Goal: Information Seeking & Learning: Learn about a topic

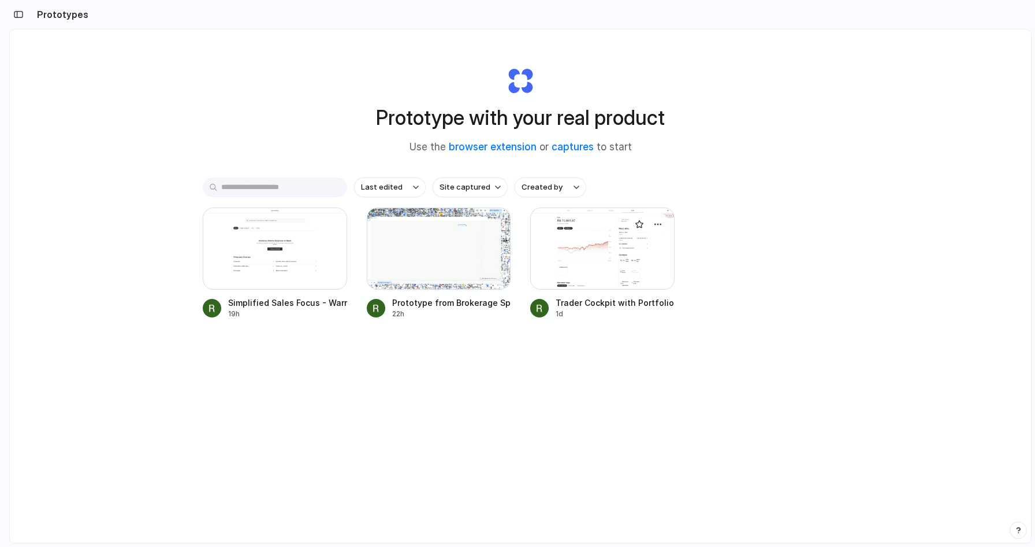
click at [554, 265] on div at bounding box center [602, 248] width 144 height 82
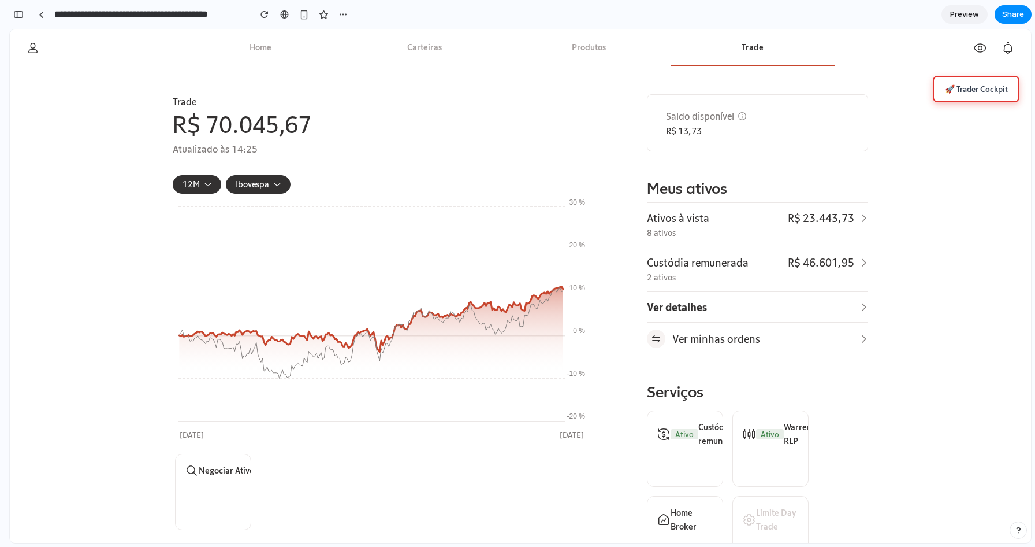
scroll to position [231, 0]
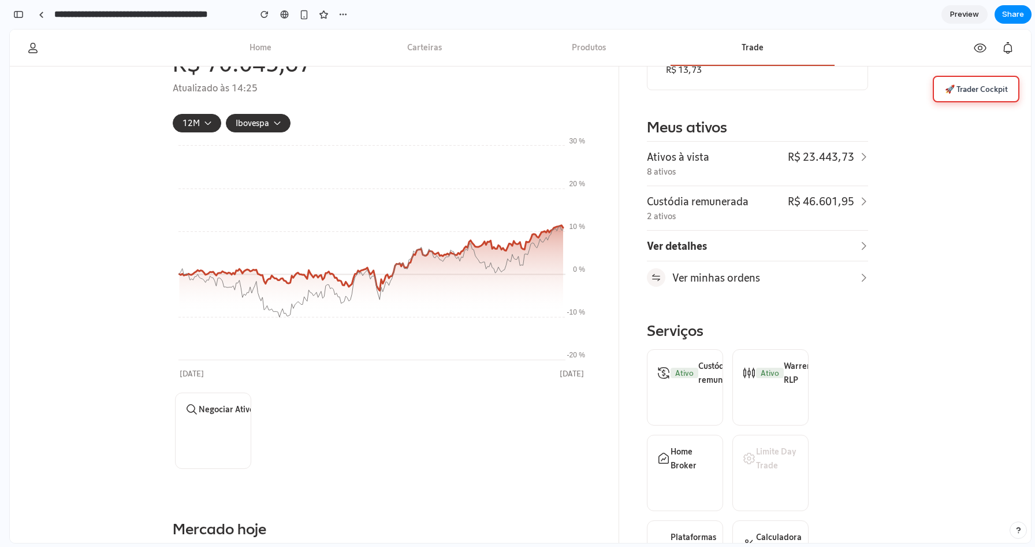
scroll to position [0, 0]
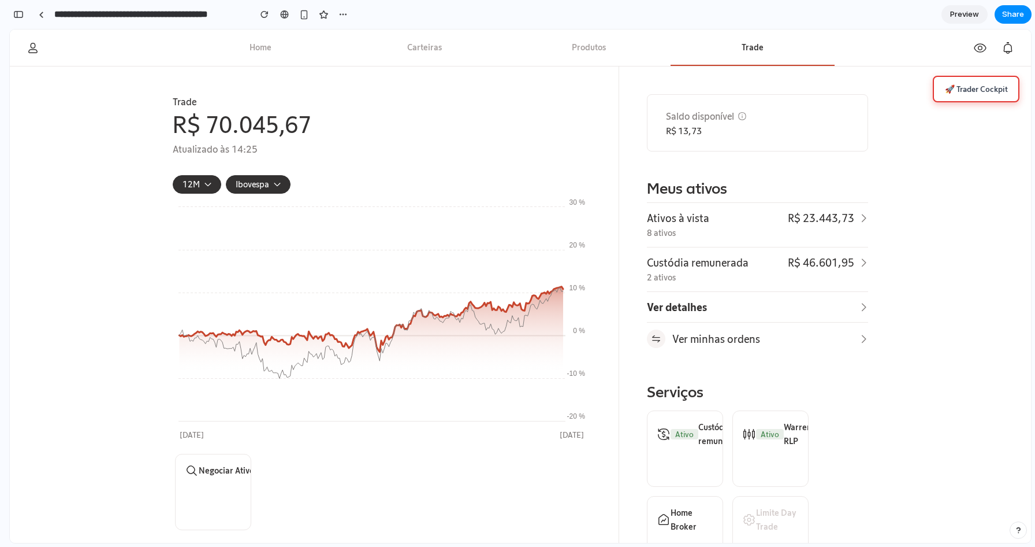
click at [663, 165] on div "Saldo disponível R$ 13,73 Meus ativos Ativos à vista 8 ativos R$ 23.443,73 Cust…" at bounding box center [757, 543] width 221 height 898
click at [687, 169] on div "Saldo disponível R$ 13,73 Meus ativos Ativos à vista 8 ativos R$ 23.443,73 Cust…" at bounding box center [757, 543] width 221 height 898
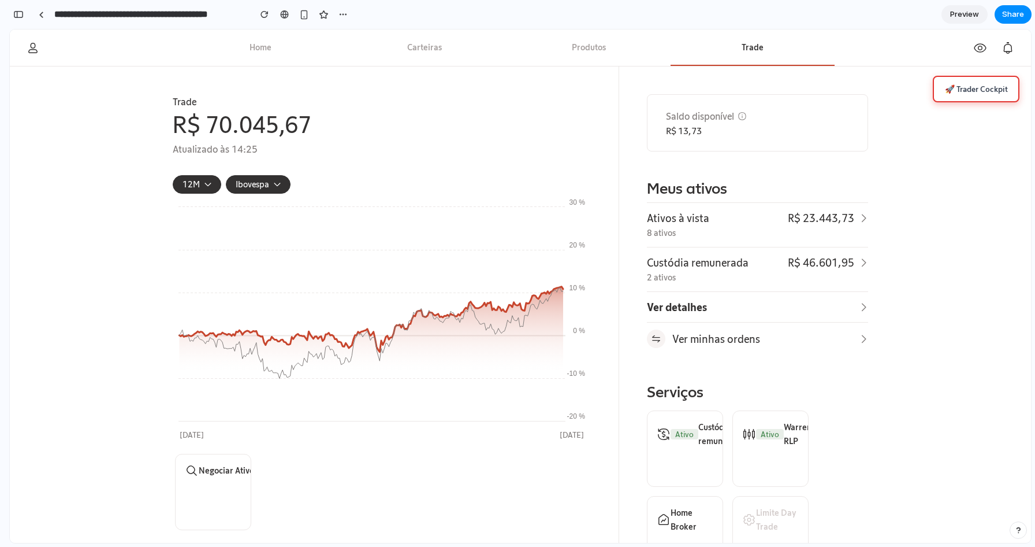
click at [960, 88] on button "🚀 Trader Cockpit" at bounding box center [976, 89] width 87 height 27
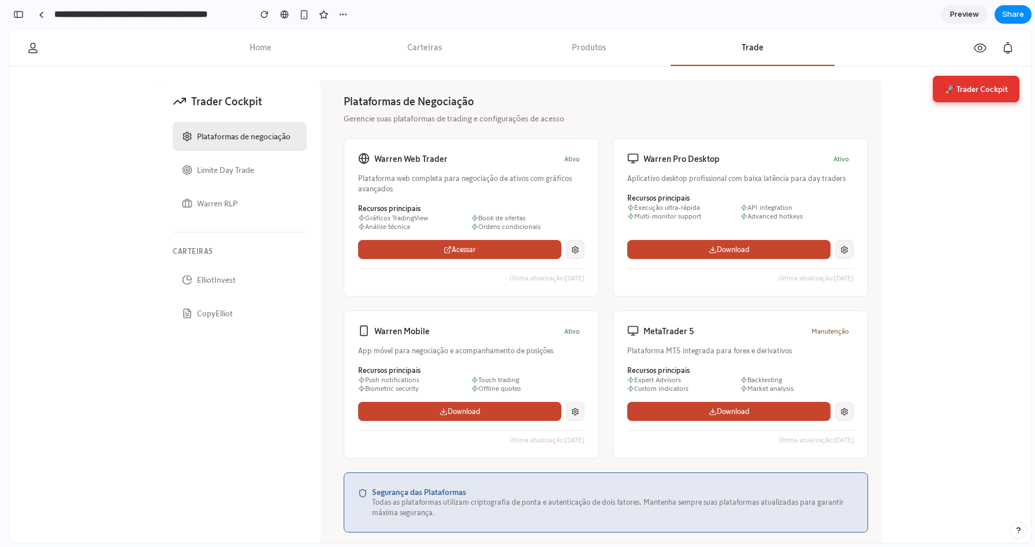
click at [608, 184] on div "Warren Web Trader Ativo Plataforma web completa para negociação de ativos com g…" at bounding box center [606, 298] width 525 height 320
click at [601, 134] on div "Plataformas de Negociação Gerencie suas plataformas de trading e configurações …" at bounding box center [606, 313] width 525 height 438
click at [593, 119] on p "Gerencie suas plataformas de trading e configurações de acesso" at bounding box center [606, 119] width 525 height 12
click at [225, 203] on button "Warren RLP" at bounding box center [240, 203] width 134 height 29
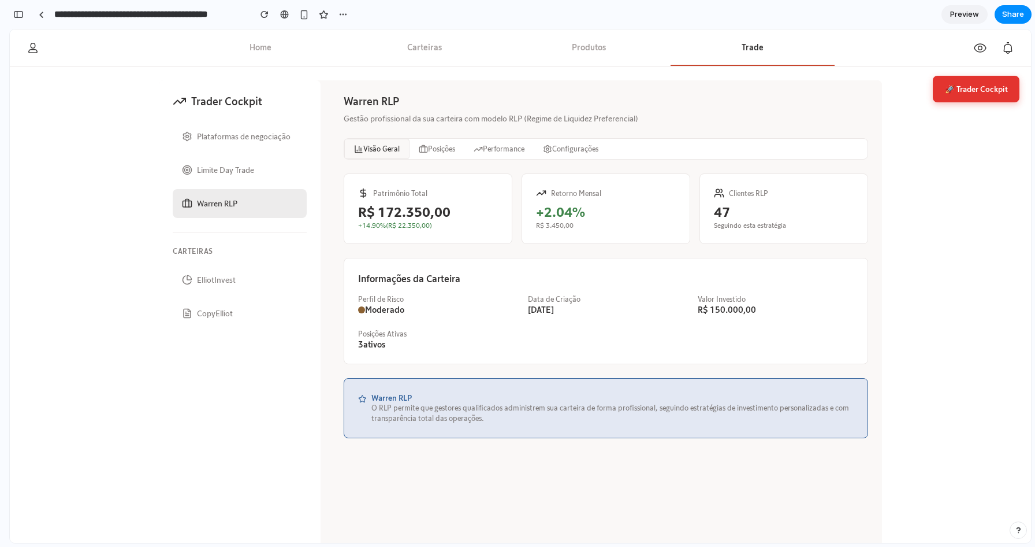
click at [232, 143] on button "Plataformas de negociação" at bounding box center [240, 136] width 134 height 29
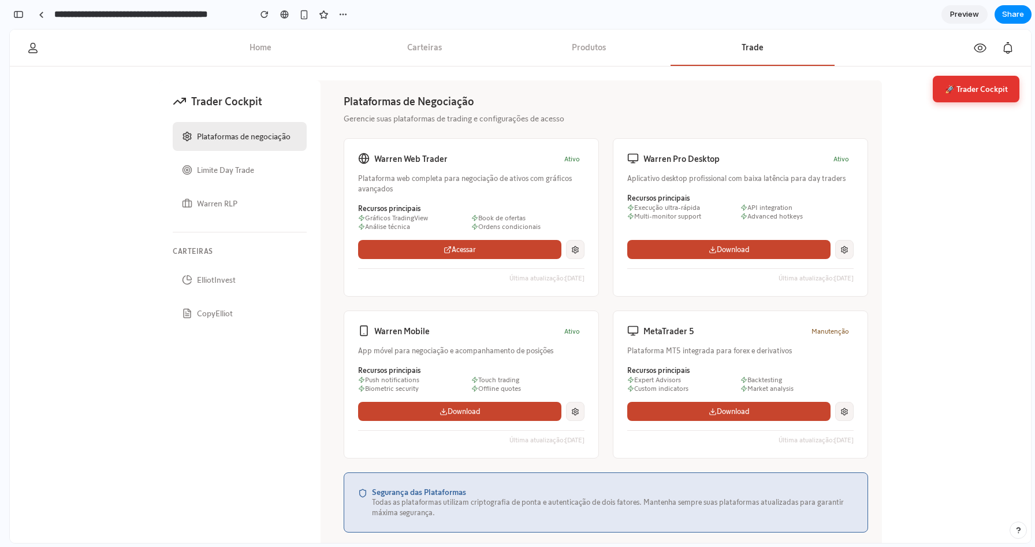
click at [328, 179] on div "Trader Cockpit Plataformas de negociação Limite Day Trade Warren RLP Carteiras …" at bounding box center [520, 322] width 723 height 485
click at [328, 176] on div "Trader Cockpit Plataformas de negociação Limite Day Trade Warren RLP Carteiras …" at bounding box center [520, 322] width 723 height 485
click at [330, 163] on div "Plataformas de Negociação Gerencie suas plataformas de trading e configurações …" at bounding box center [606, 322] width 552 height 485
click at [233, 280] on button "ElliotInvest" at bounding box center [240, 279] width 134 height 29
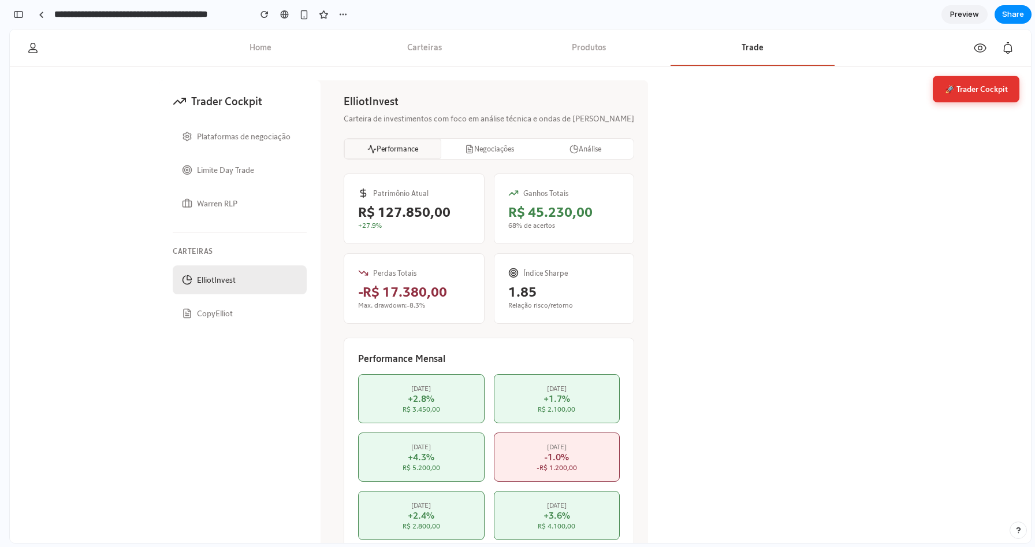
click at [335, 152] on div "ElliotInvest Carteira de investimentos com foco em análise técnica e ondas de E…" at bounding box center [489, 322] width 318 height 485
click at [250, 308] on button "CopyElliot" at bounding box center [240, 313] width 134 height 29
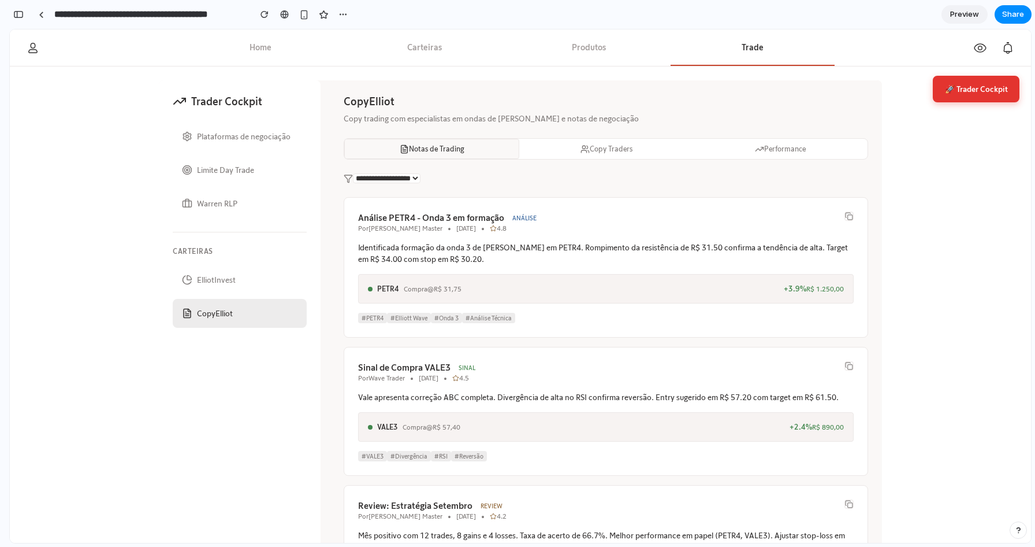
click at [239, 281] on button "ElliotInvest" at bounding box center [240, 279] width 134 height 29
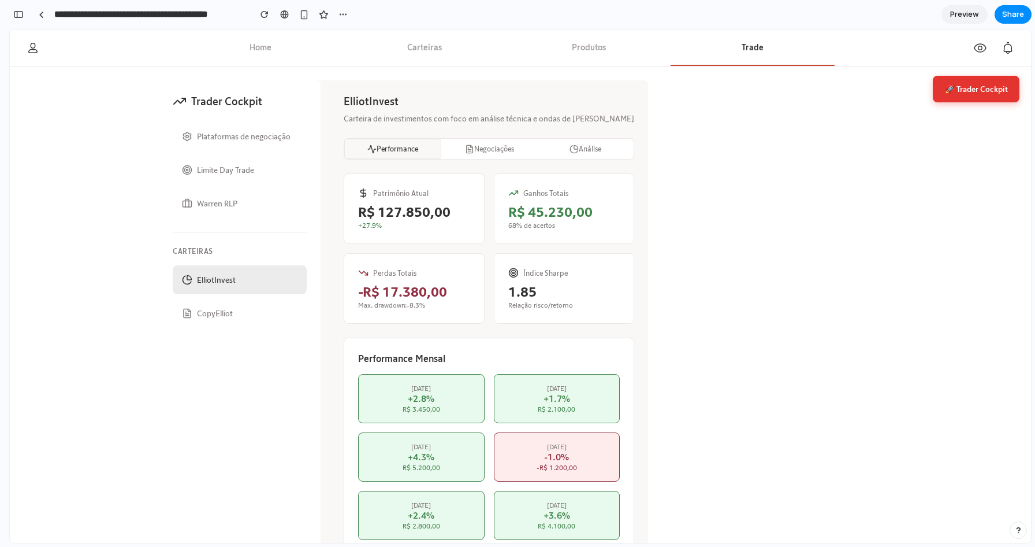
click at [332, 267] on div "ElliotInvest Carteira de investimentos com foco em análise técnica e ondas de E…" at bounding box center [489, 322] width 318 height 485
